Goal: Task Accomplishment & Management: Manage account settings

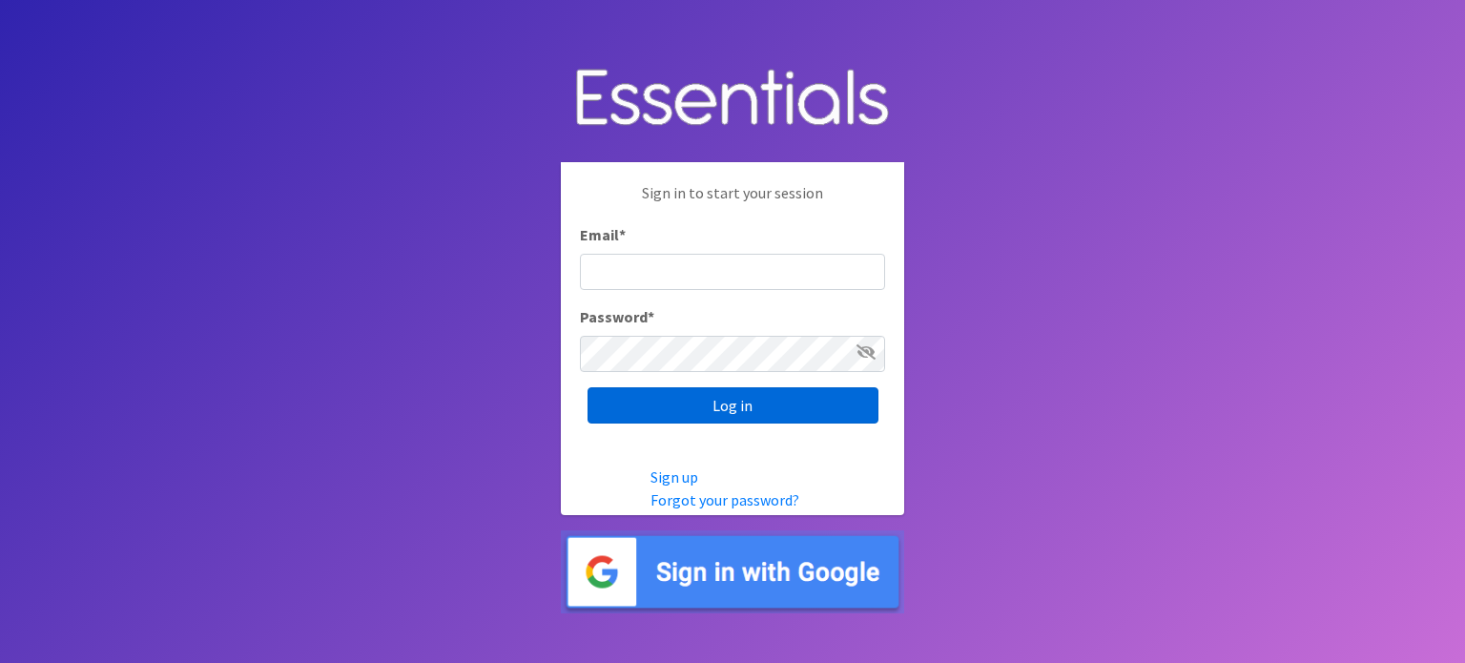
type input "cassiecelestain@gmail.com"
click at [716, 403] on input "Log in" at bounding box center [733, 405] width 291 height 36
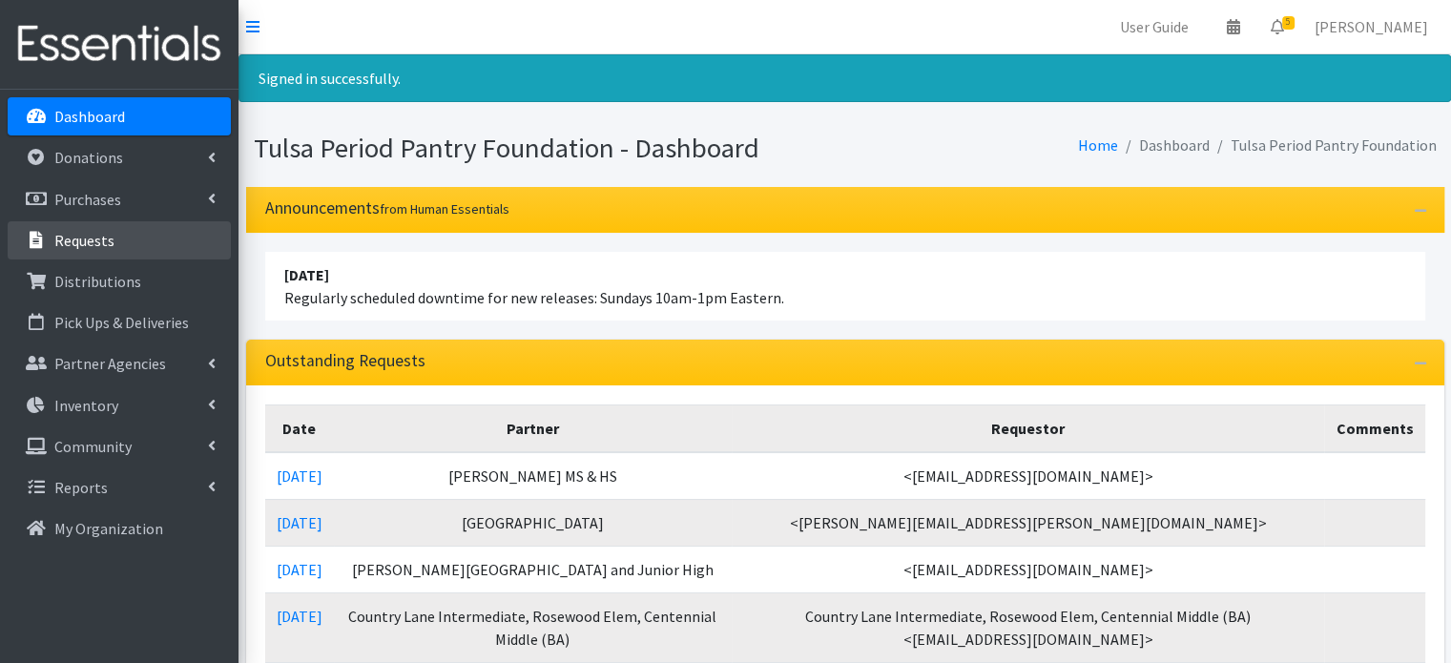
click at [114, 236] on link "Requests" at bounding box center [119, 240] width 223 height 38
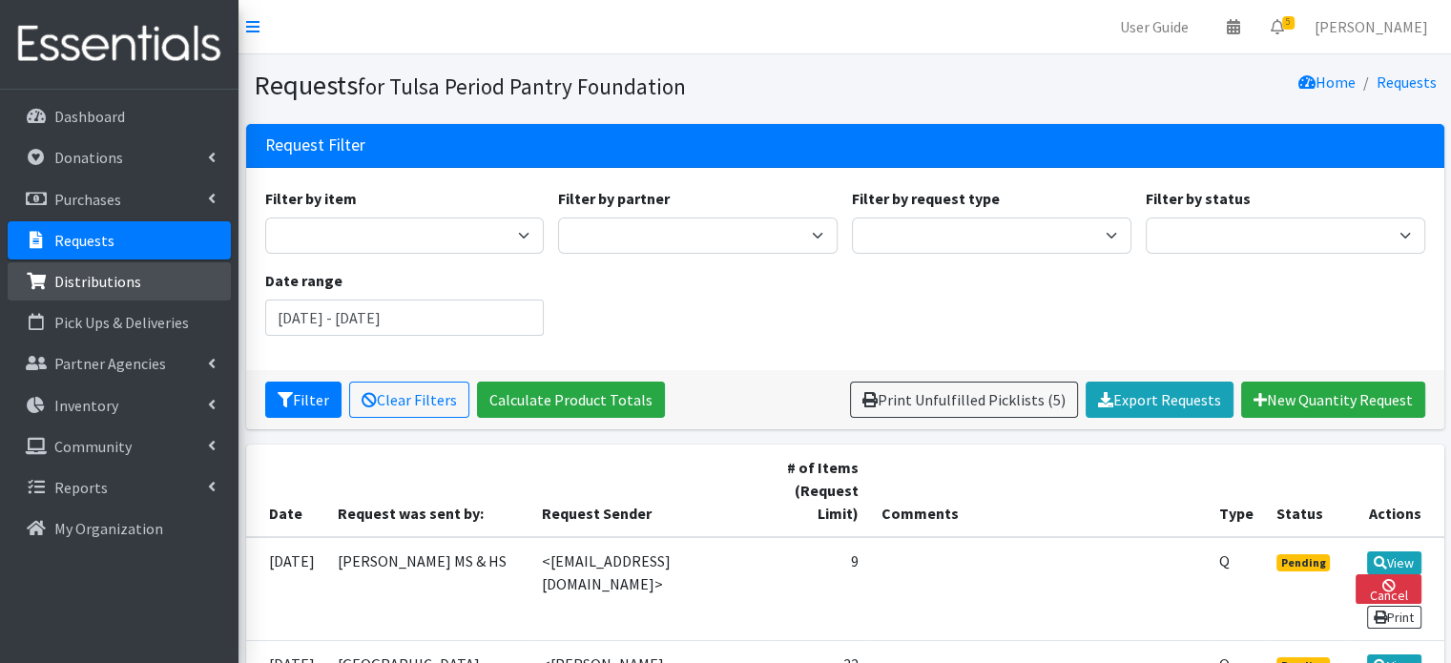
click at [125, 278] on p "Distributions" at bounding box center [97, 281] width 87 height 19
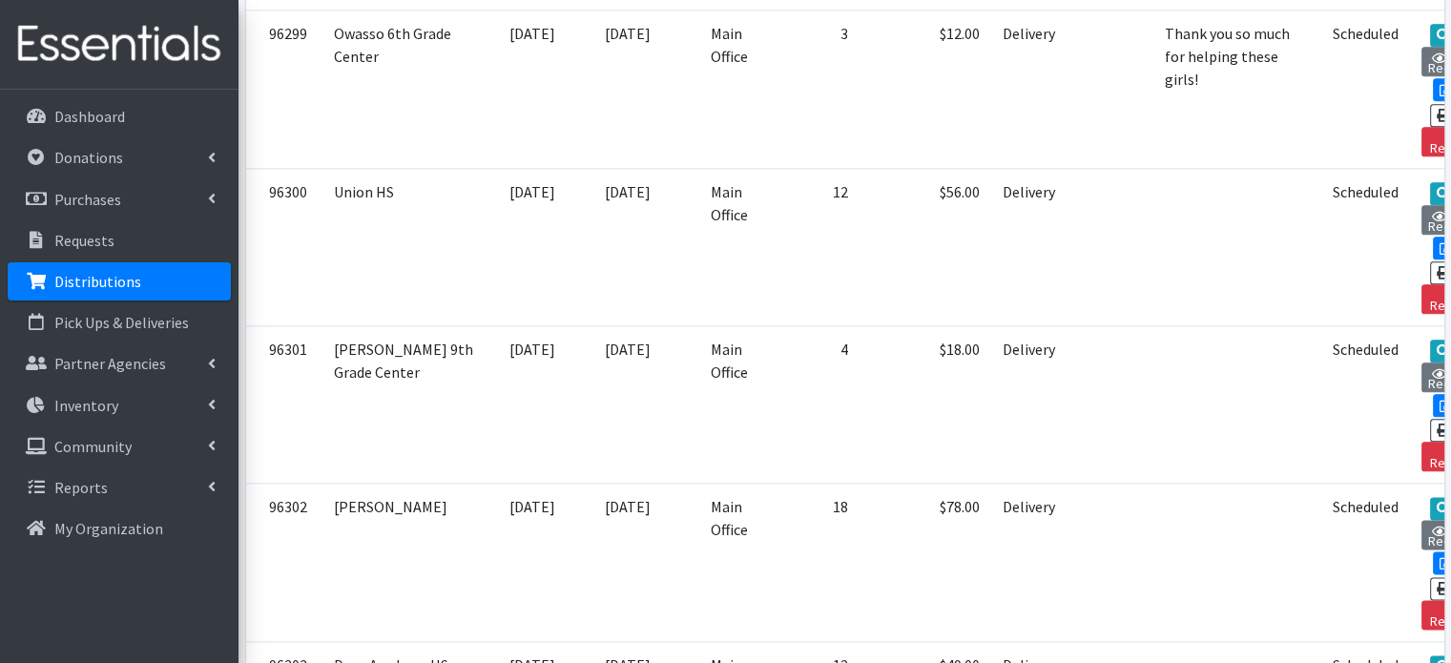
scroll to position [2255, 0]
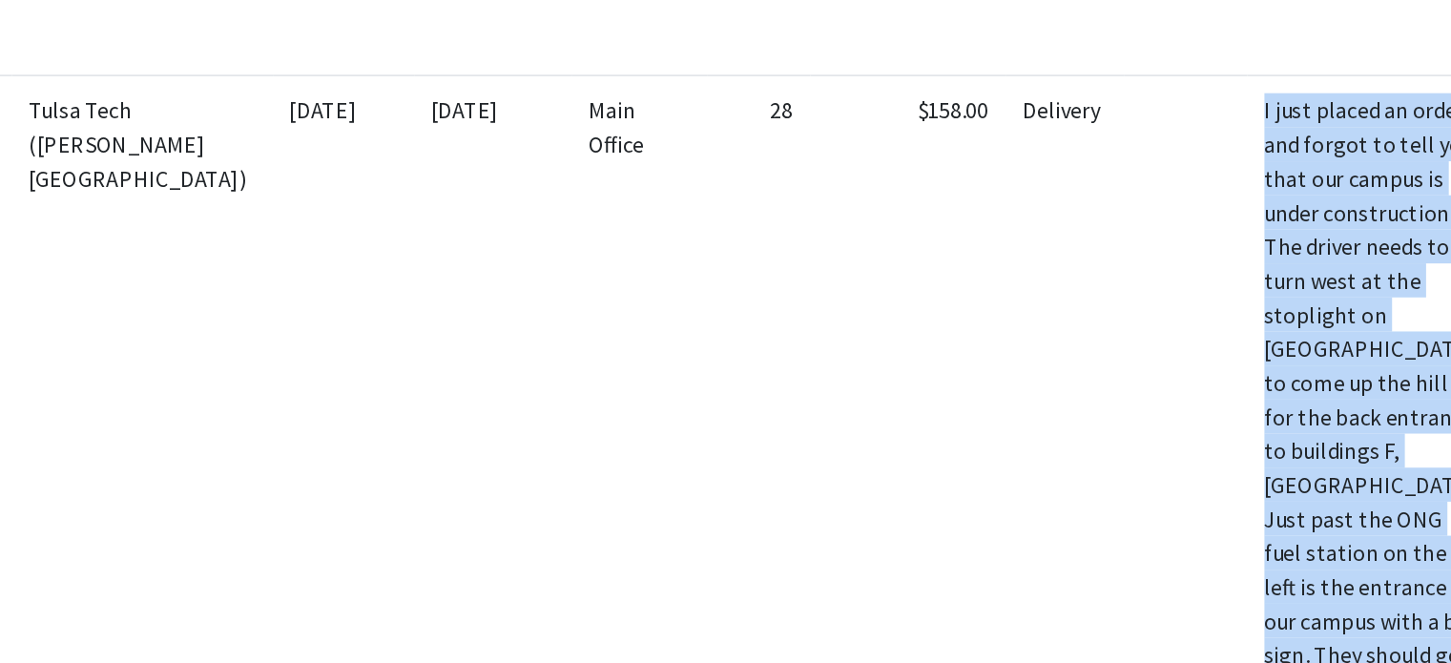
scroll to position [2995, 0]
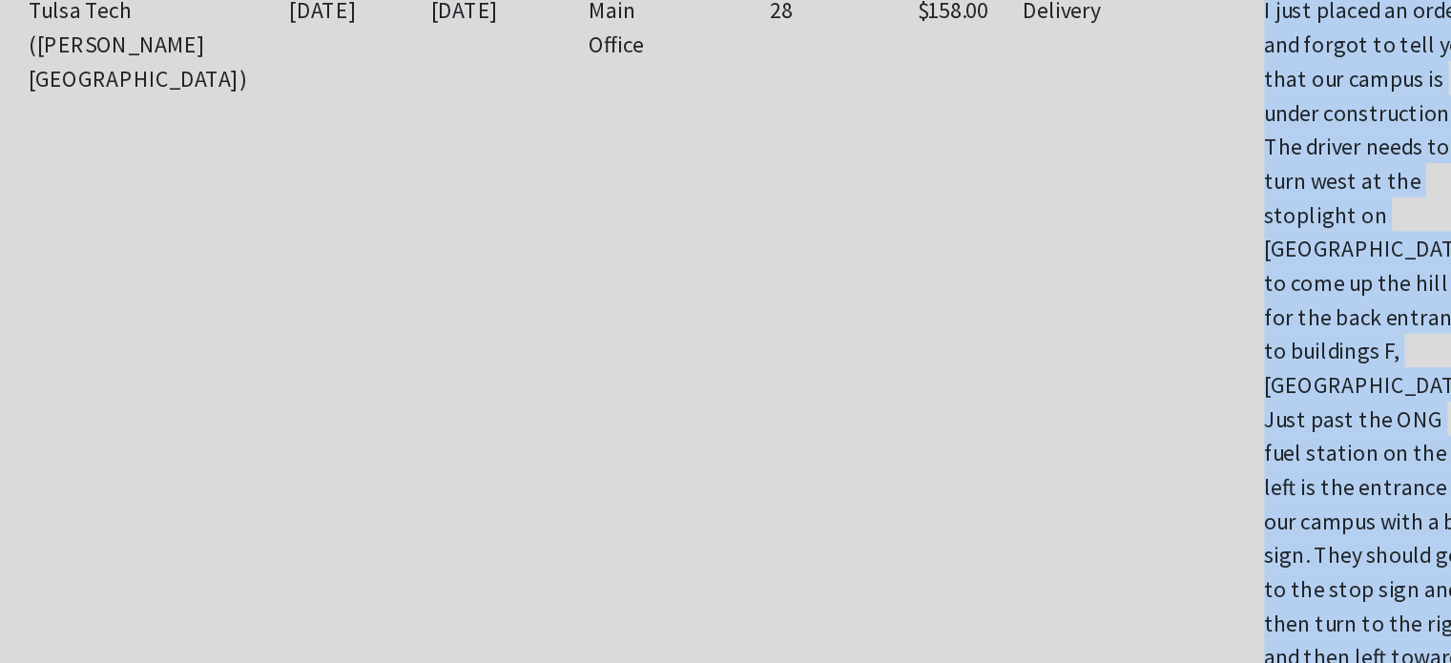
drag, startPoint x: 1050, startPoint y: 74, endPoint x: 1101, endPoint y: 420, distance: 348.9
click at [1153, 420] on td "I just placed an order and forgot to tell you that our campus is under construc…" at bounding box center [1237, 521] width 168 height 642
copy td "I just placed an order and forgot to tell you that our campus is under construc…"
